Goal: Transaction & Acquisition: Purchase product/service

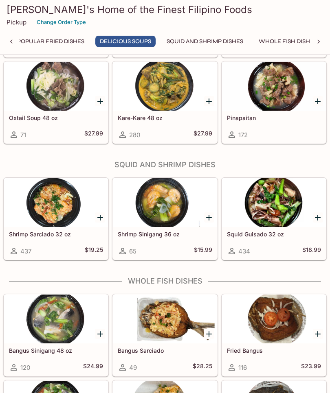
scroll to position [1408, 0]
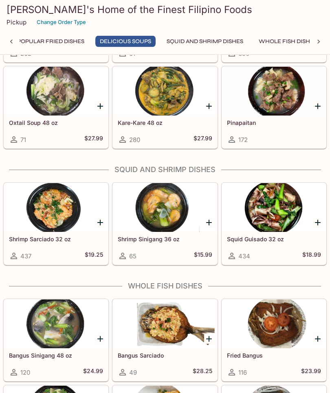
click at [4, 90] on link "Oxtail Soup 48 oz 71 $27.99" at bounding box center [56, 108] width 105 height 82
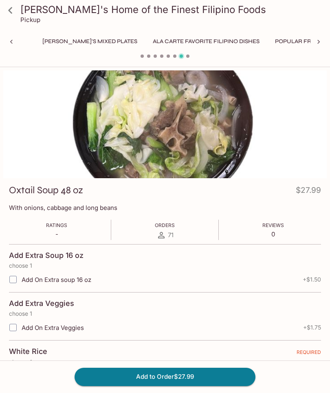
scroll to position [0, 320]
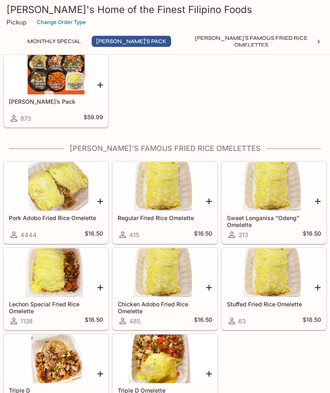
scroll to position [158, 0]
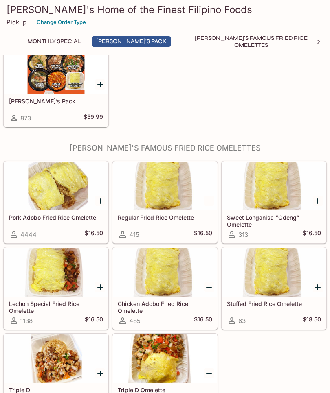
click at [103, 200] on icon "Add Pork Adobo Fried Rice Omelette" at bounding box center [100, 201] width 10 height 10
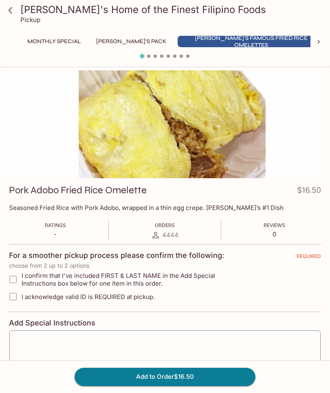
click at [15, 275] on input "I confirm that I've included FIRST & LAST NAME in the Add Special Instructions …" at bounding box center [13, 280] width 16 height 16
checkbox input "true"
click at [48, 344] on textarea at bounding box center [165, 352] width 300 height 31
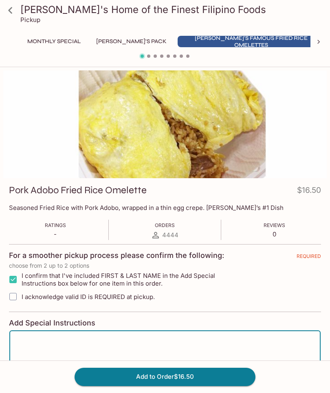
scroll to position [74, 0]
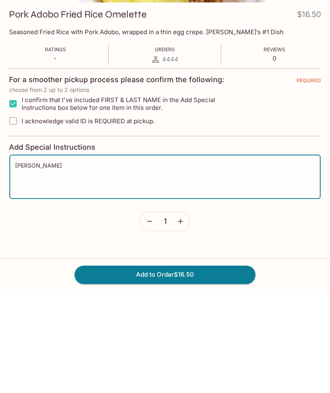
type textarea "Joyce Higa"
click at [17, 215] on input "I acknowledge valid ID is REQUIRED at pickup." at bounding box center [13, 223] width 16 height 16
checkbox input "true"
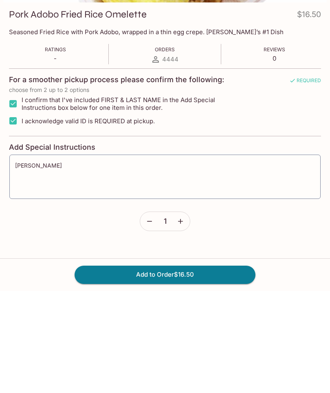
scroll to position [46, 0]
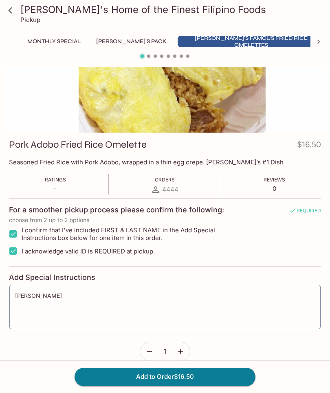
click at [166, 386] on button "Add to Order $16.50" at bounding box center [164, 377] width 181 height 18
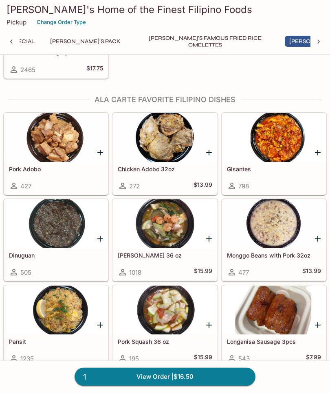
scroll to position [698, 0]
click at [210, 239] on icon "Add Sari Sari 36 oz" at bounding box center [209, 239] width 6 height 6
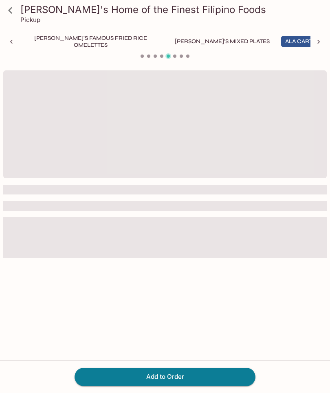
scroll to position [0, 170]
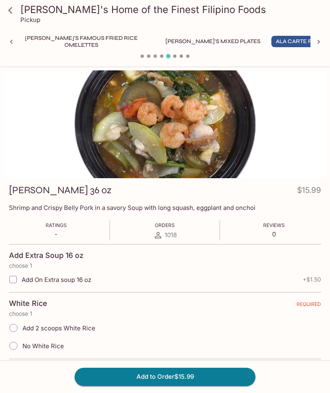
click at [26, 325] on span "Add 2 scoops White Rice" at bounding box center [58, 328] width 73 height 8
click at [22, 325] on input "Add 2 scoops White Rice" at bounding box center [13, 328] width 17 height 17
radio input "true"
click at [15, 332] on input "Add 2 scoops White Rice" at bounding box center [13, 328] width 17 height 17
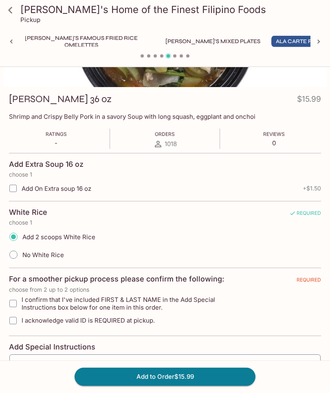
scroll to position [94, 0]
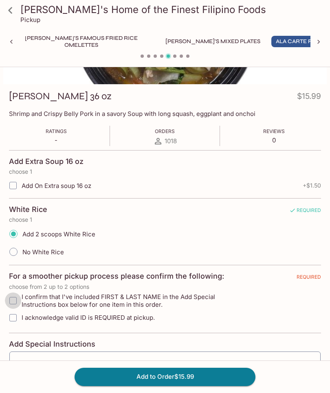
click at [20, 296] on input "I confirm that I've included FIRST & LAST NAME in the Add Special Instructions …" at bounding box center [13, 301] width 16 height 16
checkbox input "true"
click at [12, 324] on input "I acknowledge valid ID is REQUIRED at pickup." at bounding box center [13, 318] width 16 height 16
checkbox input "true"
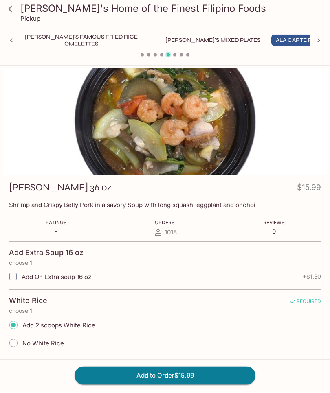
scroll to position [2, 0]
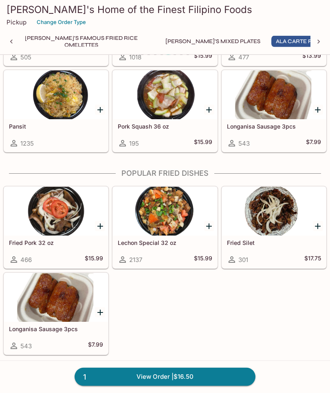
scroll to position [913, 0]
click at [167, 225] on div at bounding box center [165, 211] width 104 height 49
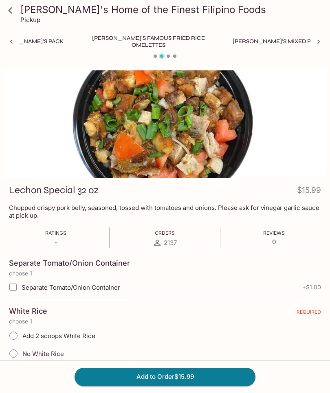
scroll to position [0, 253]
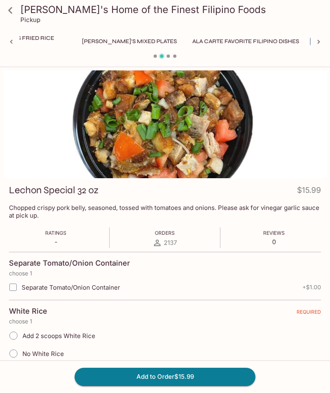
click at [13, 341] on input "Add 2 scoops White Rice" at bounding box center [13, 335] width 17 height 17
radio input "true"
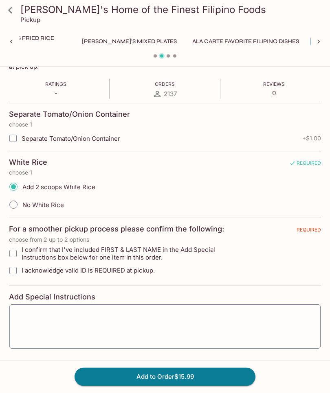
scroll to position [153, 0]
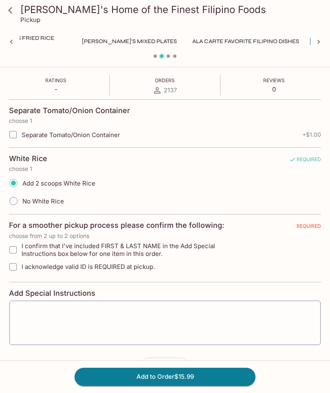
click at [16, 271] on input "I acknowledge valid ID is REQUIRED at pickup." at bounding box center [13, 267] width 16 height 16
checkbox input "true"
click at [20, 251] on input "I confirm that I've included FIRST & LAST NAME in the Add Special Instructions …" at bounding box center [13, 250] width 16 height 16
checkbox input "true"
click at [65, 324] on textarea at bounding box center [165, 322] width 300 height 31
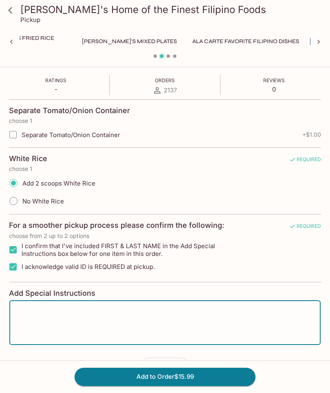
scroll to position [181, 0]
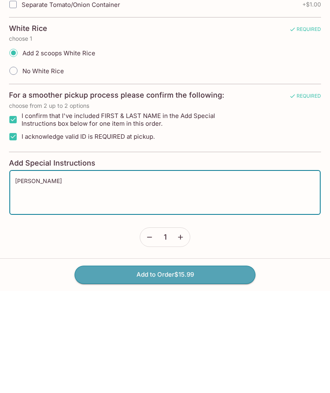
type textarea "Joyce Higa"
click at [169, 368] on button "Add to Order $15.99" at bounding box center [164, 377] width 181 height 18
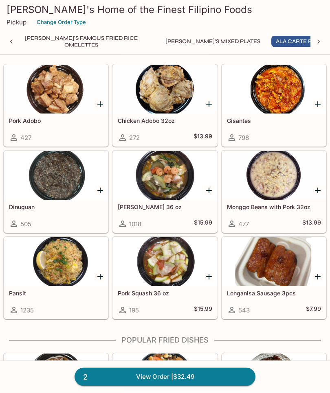
scroll to position [746, 0]
click at [168, 193] on div at bounding box center [165, 175] width 104 height 49
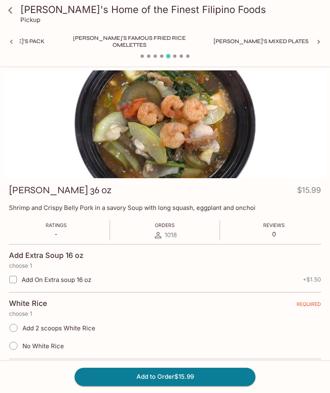
scroll to position [0, 170]
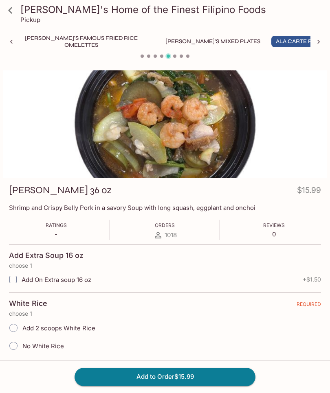
click at [18, 326] on input "Add 2 scoops White Rice" at bounding box center [13, 328] width 17 height 17
radio input "true"
click at [15, 349] on input "No White Rice" at bounding box center [13, 345] width 17 height 17
radio input "true"
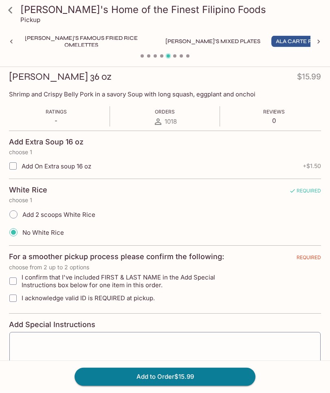
scroll to position [114, 0]
click at [18, 283] on input "I confirm that I've included FIRST & LAST NAME in the Add Special Instructions …" at bounding box center [13, 281] width 16 height 16
checkbox input "true"
click at [17, 302] on input "I acknowledge valid ID is REQUIRED at pickup." at bounding box center [13, 298] width 16 height 16
checkbox input "true"
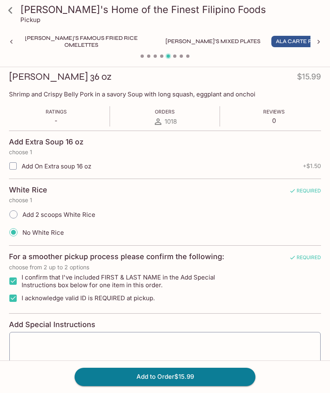
click at [69, 350] on textarea at bounding box center [165, 354] width 300 height 31
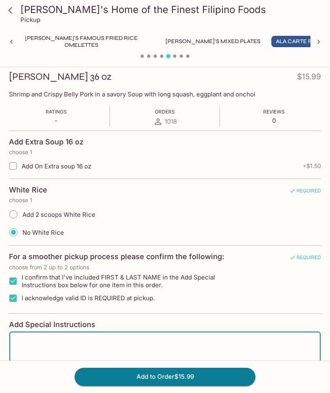
scroll to position [192, 0]
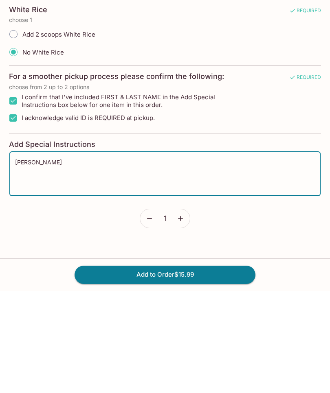
type textarea "Joyce Higa"
click at [182, 317] on icon "button" at bounding box center [180, 321] width 8 height 8
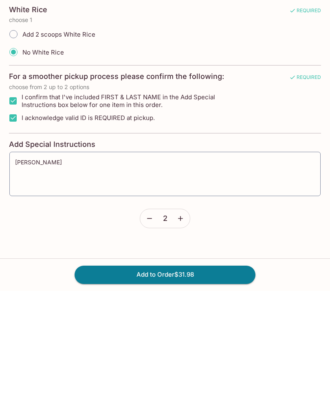
scroll to position [164, 0]
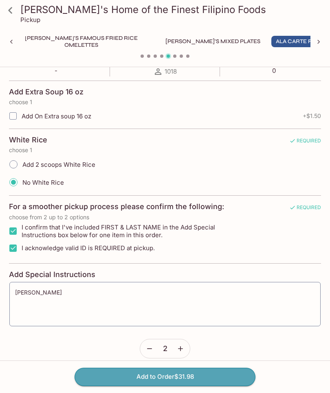
click at [168, 386] on button "Add to Order $31.98" at bounding box center [164, 377] width 181 height 18
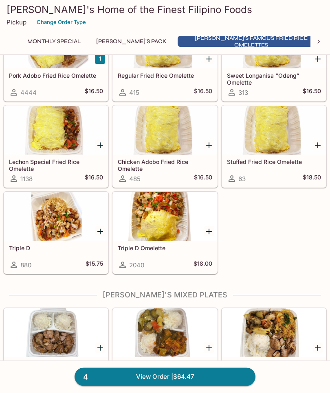
scroll to position [300, 0]
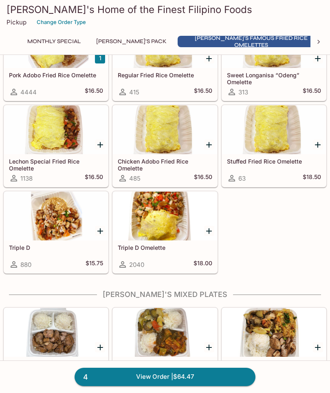
click at [143, 386] on link "4 View Order | $64.47" at bounding box center [164, 377] width 181 height 18
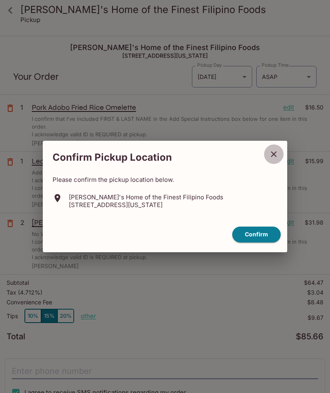
click at [277, 159] on icon "close" at bounding box center [274, 154] width 10 height 10
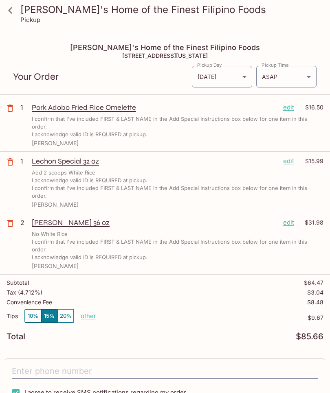
click at [287, 218] on p "edit" at bounding box center [288, 222] width 11 height 9
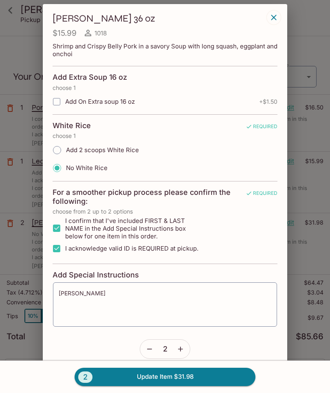
click at [57, 154] on input "Add 2 scoops White Rice" at bounding box center [56, 150] width 17 height 17
radio input "true"
click at [162, 386] on button "2 Update Item $31.98" at bounding box center [164, 377] width 181 height 18
radio input "true"
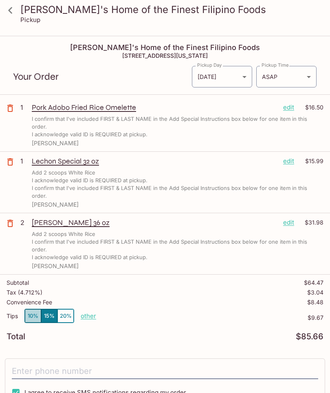
click at [29, 309] on button "10%" at bounding box center [33, 315] width 16 height 13
click at [49, 364] on input "tel" at bounding box center [165, 371] width 306 height 15
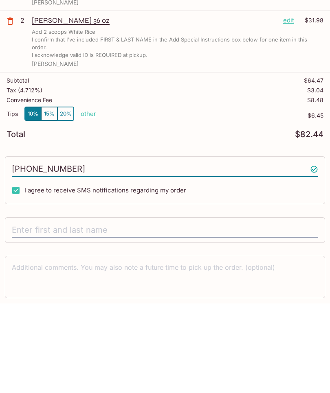
scroll to position [117, 0]
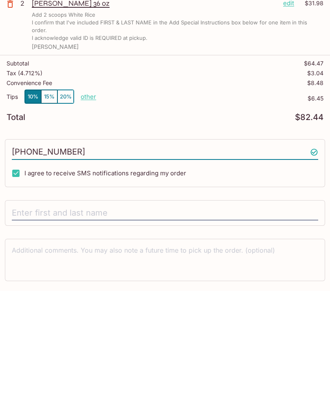
type input "(808) 226-7841"
click at [60, 308] on input "text" at bounding box center [165, 315] width 306 height 15
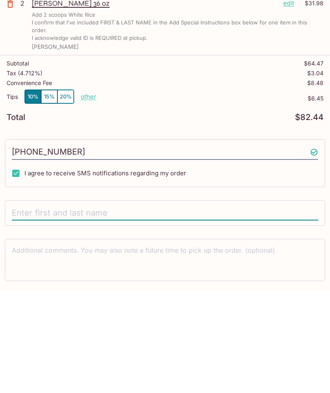
type input "Joyce Higa"
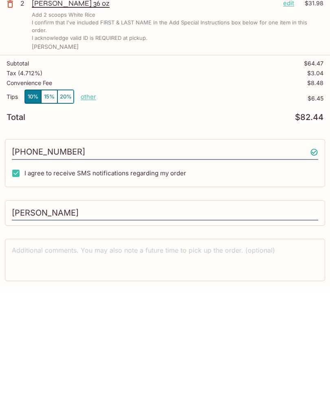
scroll to position [89, 0]
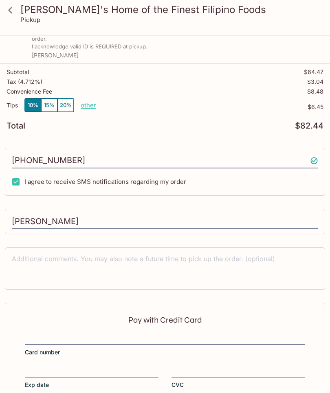
scroll to position [207, 0]
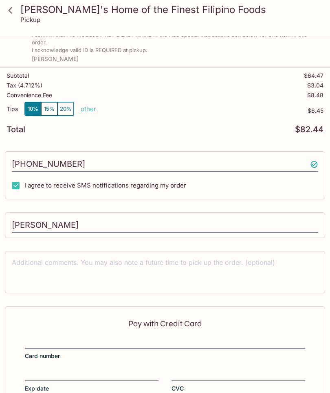
click at [53, 337] on label "Card number" at bounding box center [165, 348] width 280 height 23
click at [53, 338] on input "Card number" at bounding box center [165, 338] width 280 height 0
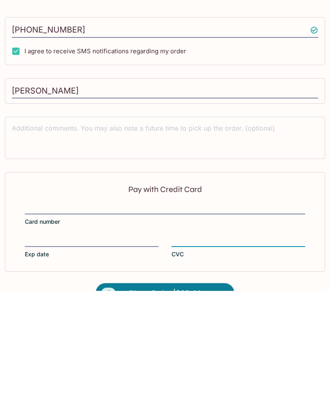
click at [178, 385] on button "4 Place Order | $82.44" at bounding box center [165, 395] width 138 height 20
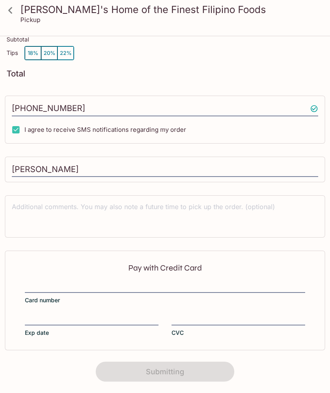
scroll to position [51, 0]
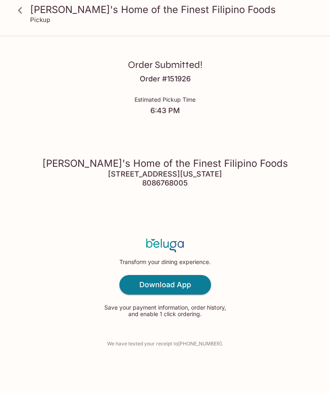
click at [324, 292] on div "Order Submitted! Order # 151926 Estimated Pickup Time 6:43 PM Elena's Home of t…" at bounding box center [165, 196] width 330 height 393
click at [329, 281] on div "Order Submitted! Order # 151926 Estimated Pickup Time 6:43 PM Elena's Home of t…" at bounding box center [165, 196] width 330 height 393
click at [327, 244] on div "Order Submitted! Order # 151926 Estimated Pickup Time 6:43 PM Elena's Home of t…" at bounding box center [165, 196] width 330 height 393
